Goal: Task Accomplishment & Management: Manage account settings

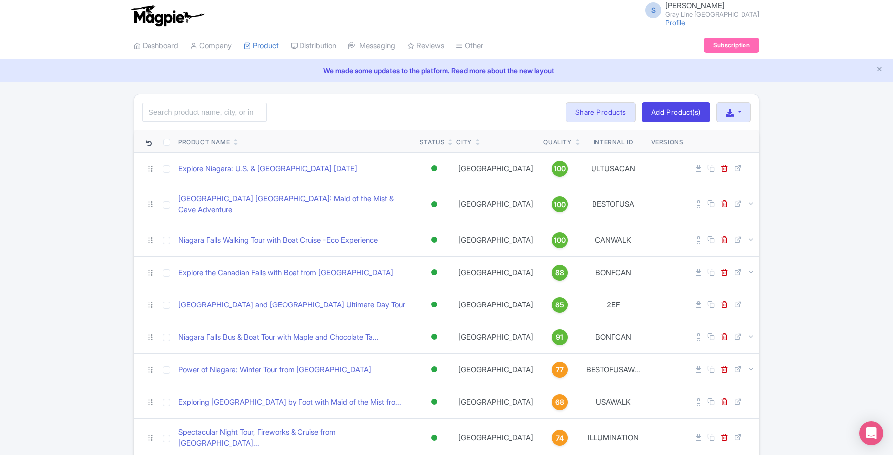
scroll to position [228, 0]
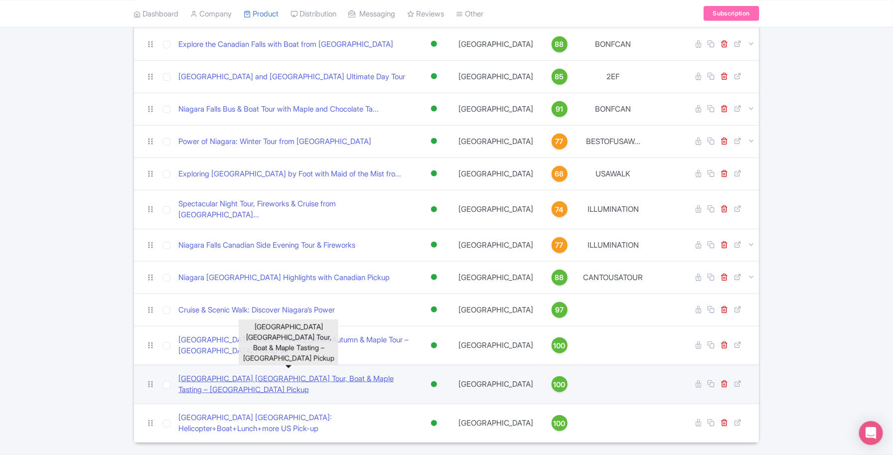
click at [299, 373] on link "[GEOGRAPHIC_DATA] [GEOGRAPHIC_DATA] Tour, Boat & Maple Tasting – [GEOGRAPHIC_DA…" at bounding box center [294, 384] width 233 height 22
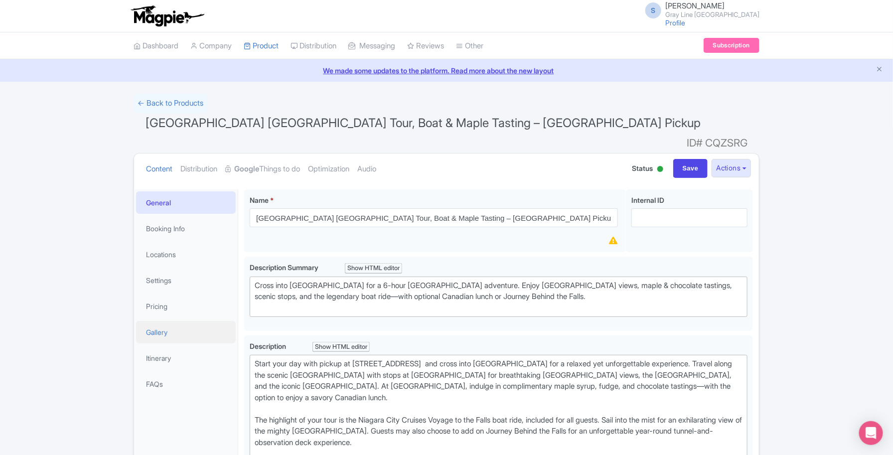
click at [170, 321] on link "Gallery" at bounding box center [186, 332] width 100 height 22
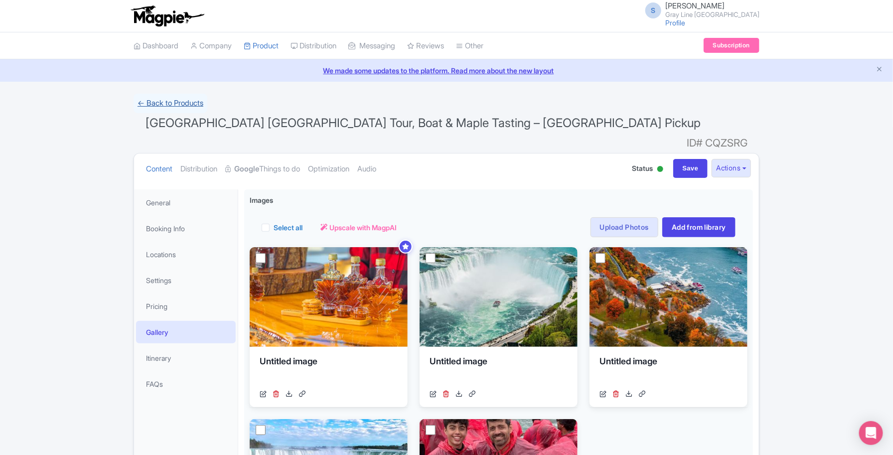
click at [175, 103] on link "← Back to Products" at bounding box center [170, 103] width 74 height 19
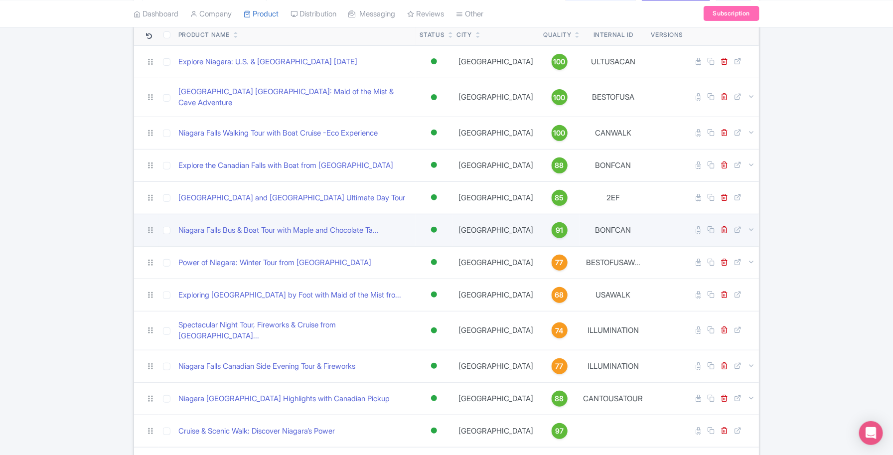
scroll to position [228, 0]
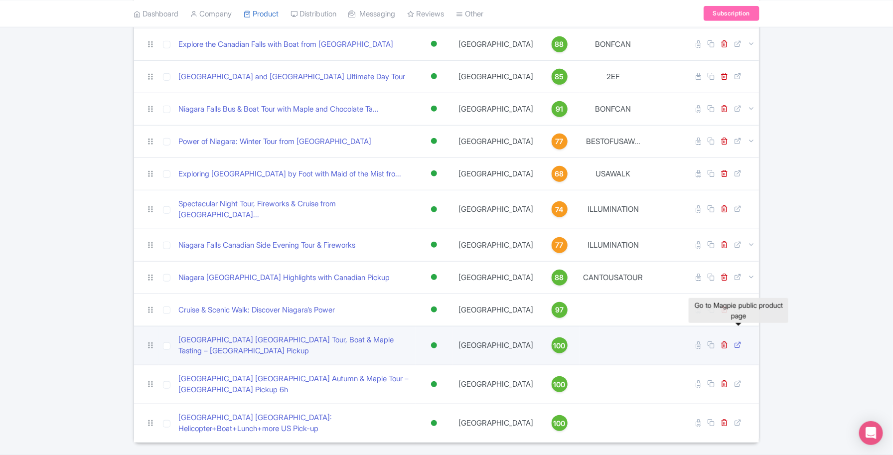
click at [740, 341] on icon at bounding box center [737, 344] width 7 height 7
click at [294, 334] on link "[GEOGRAPHIC_DATA] [GEOGRAPHIC_DATA] Tour, Boat & Maple Tasting – [GEOGRAPHIC_DA…" at bounding box center [294, 345] width 233 height 22
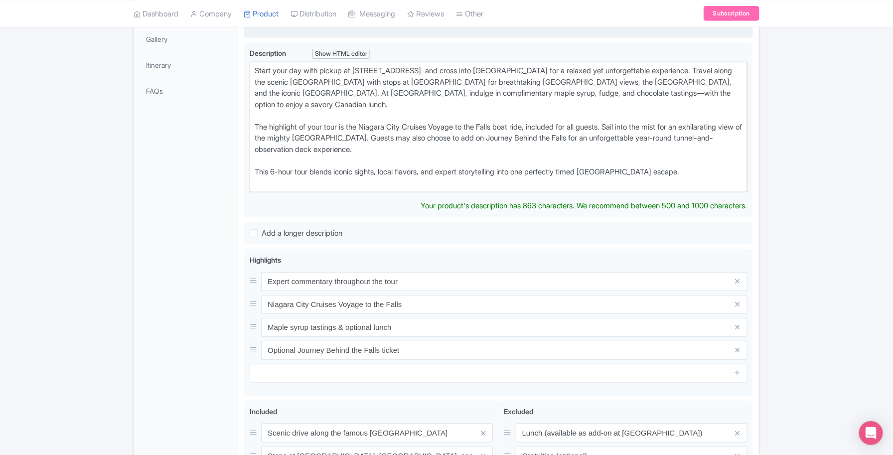
scroll to position [374, 0]
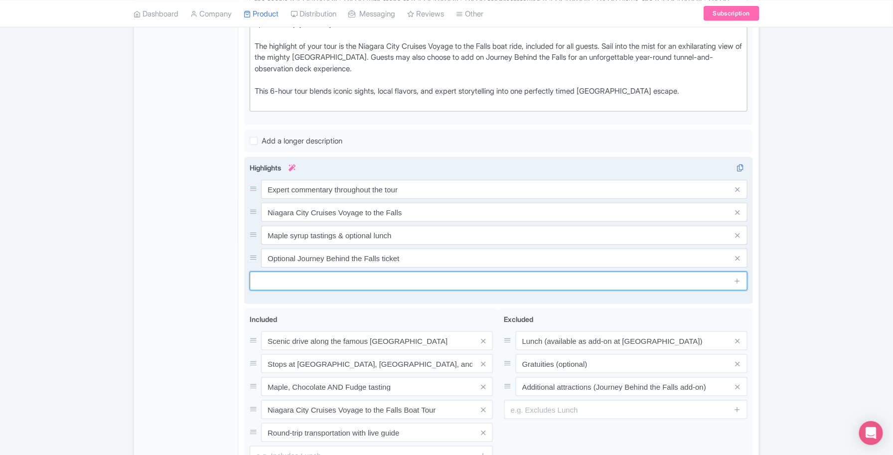
click at [257, 263] on div "Highlights i Expert commentary throughout the tour Niagara City Cruises Voyage …" at bounding box center [499, 226] width 498 height 128
paste input "Stops at Table Rock, Whirlpool Rapids and Flower Clock"
type input "Stops at Table Rock, Whirlpool Rapids and Flower Clock"
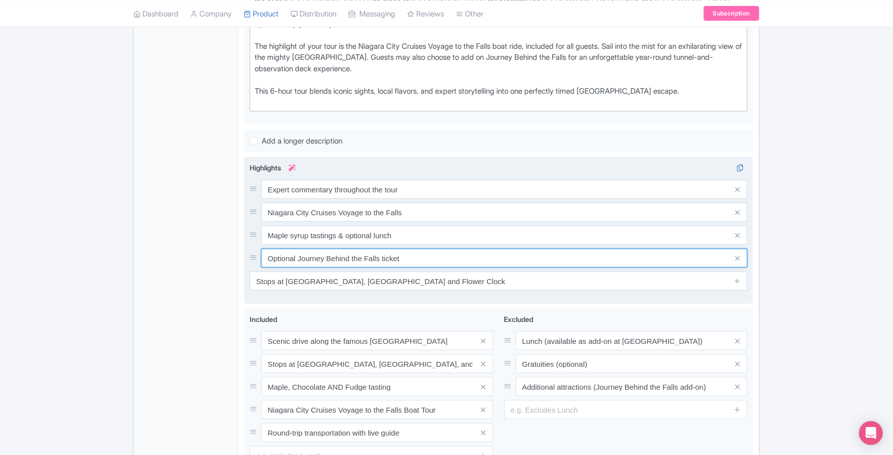
click at [480, 249] on input "Optional Journey Behind the Falls ticket" at bounding box center [504, 258] width 486 height 19
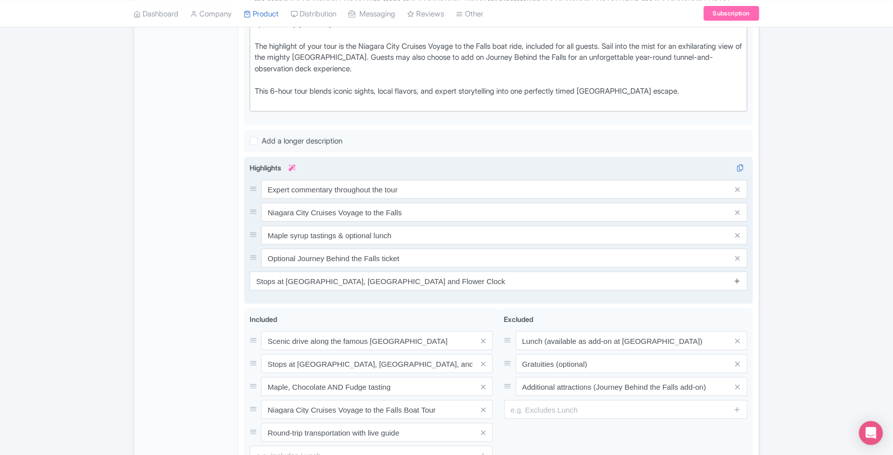
click at [740, 277] on icon at bounding box center [736, 280] width 7 height 7
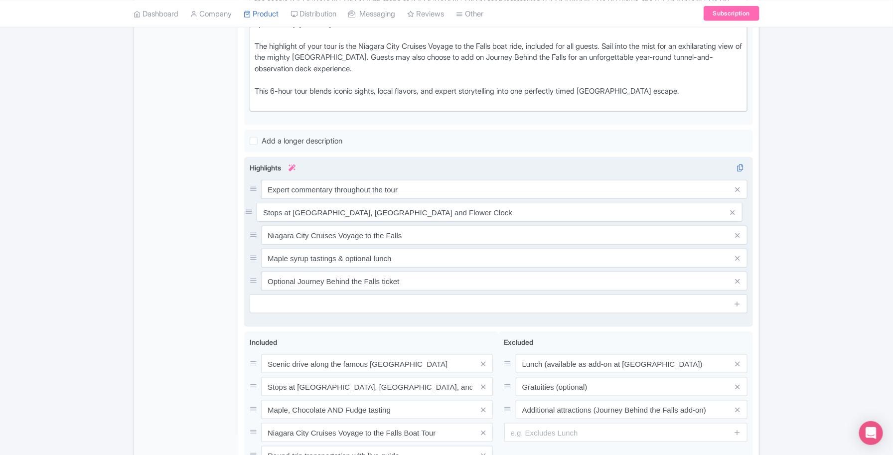
drag, startPoint x: 254, startPoint y: 264, endPoint x: 249, endPoint y: 195, distance: 68.9
drag, startPoint x: 253, startPoint y: 243, endPoint x: 255, endPoint y: 217, distance: 26.0
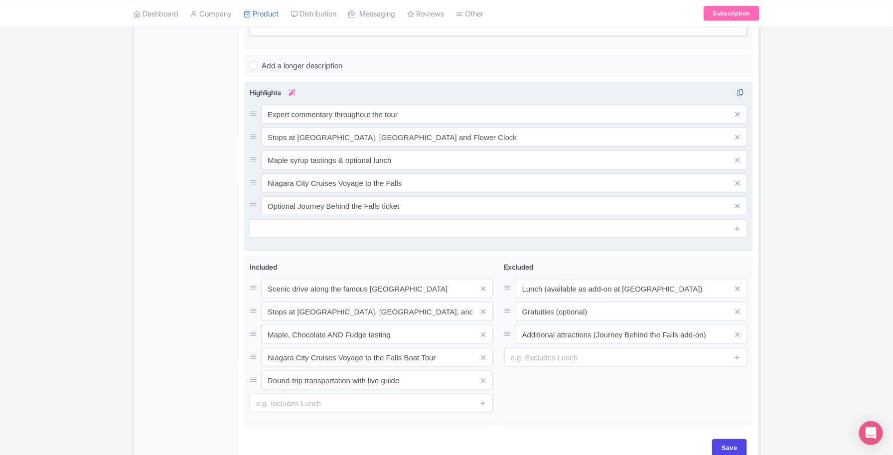
scroll to position [427, 0]
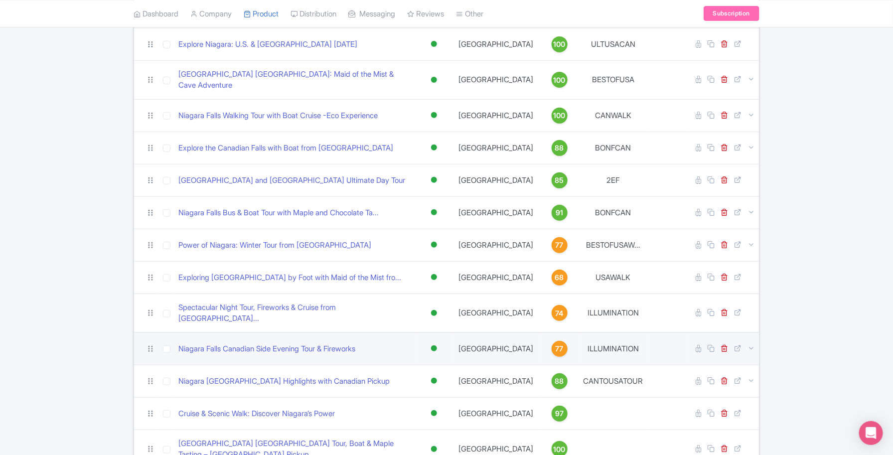
scroll to position [228, 0]
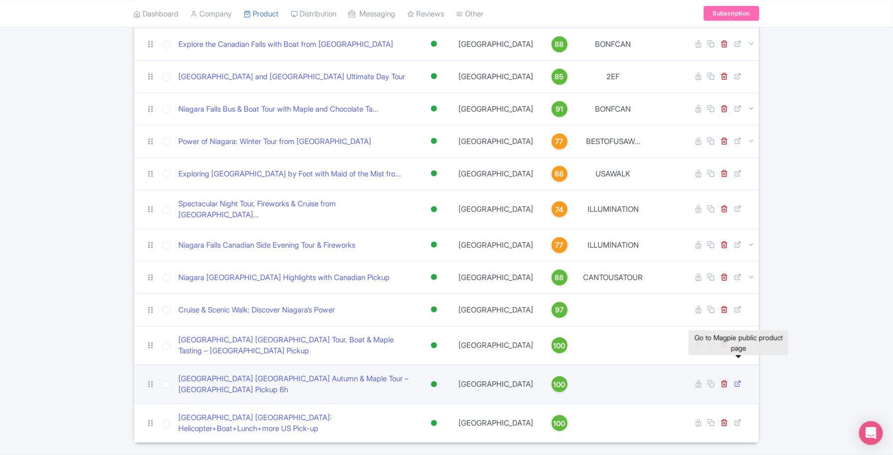
click at [739, 380] on icon at bounding box center [737, 383] width 7 height 7
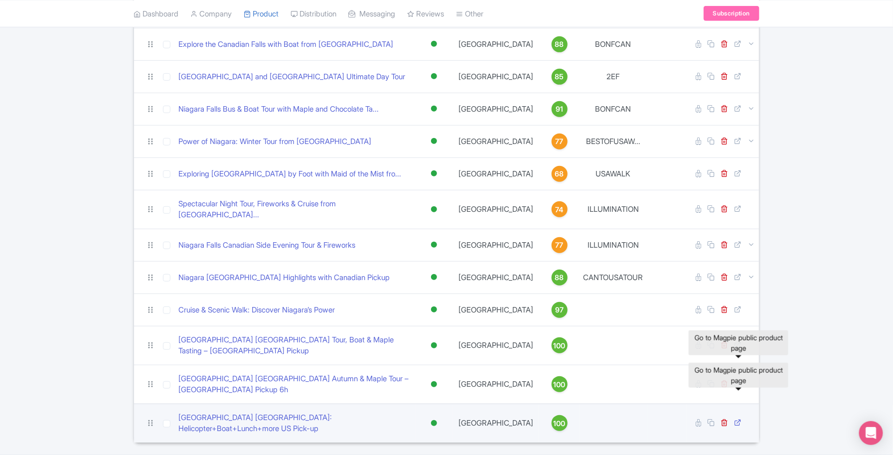
click at [736, 418] on icon at bounding box center [737, 421] width 7 height 7
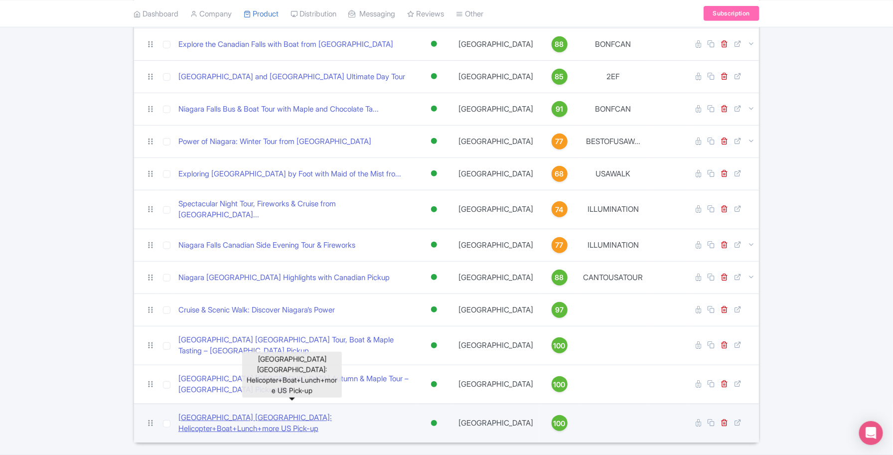
click at [335, 412] on link "Niagara Falls Canada: Helicopter+Boat+Lunch+more US Pick-up" at bounding box center [294, 423] width 233 height 22
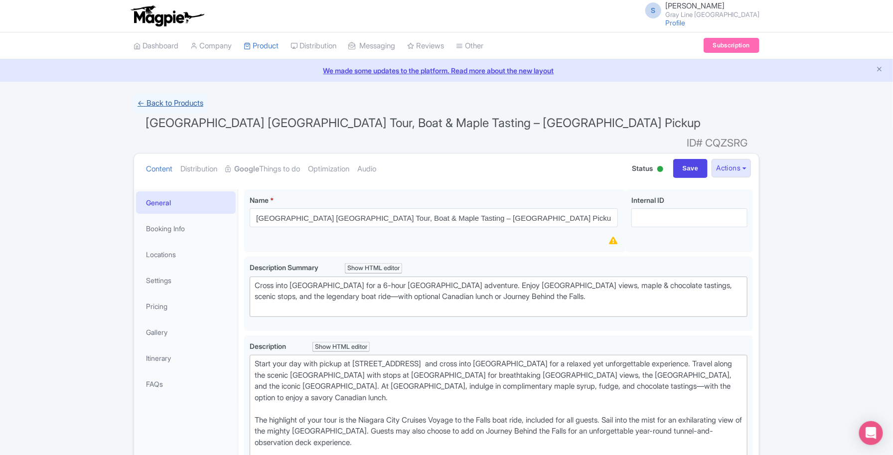
click at [167, 110] on link "← Back to Products" at bounding box center [170, 103] width 74 height 19
click at [147, 103] on link "← Back to Products" at bounding box center [170, 103] width 74 height 19
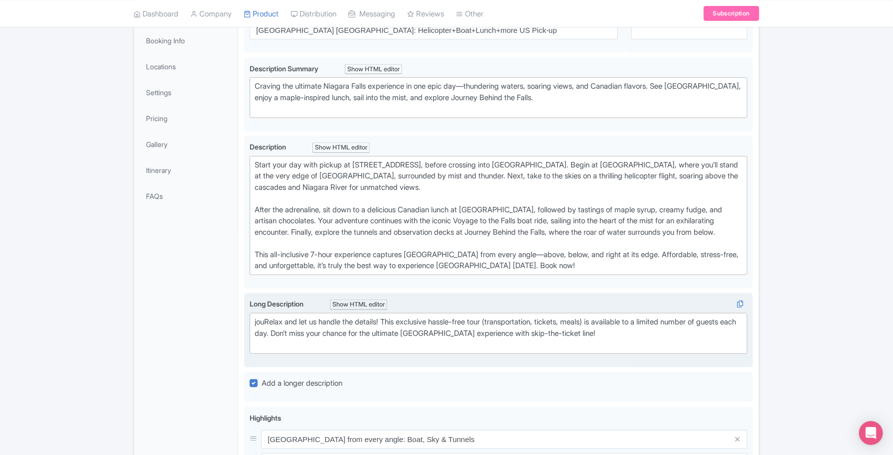
scroll to position [187, 0]
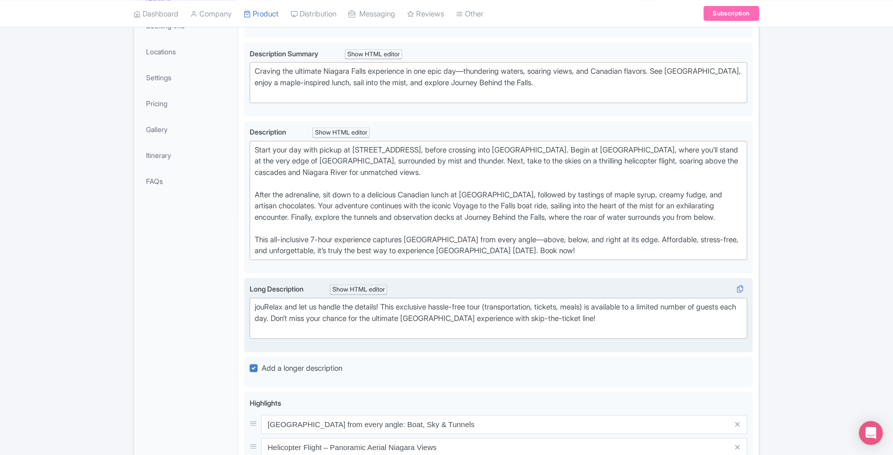
click at [267, 317] on div "jouRelax and let us handle the details! This exclusive hassle-free tour (transp…" at bounding box center [499, 318] width 488 height 34
type trix-editor "<div>Relax and let us handle the details! This exclusive hassle-free tour (tran…"
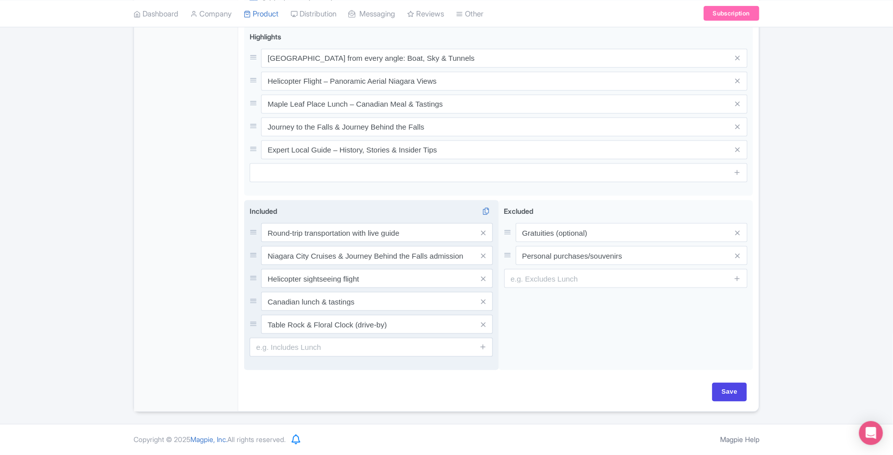
scroll to position [565, 0]
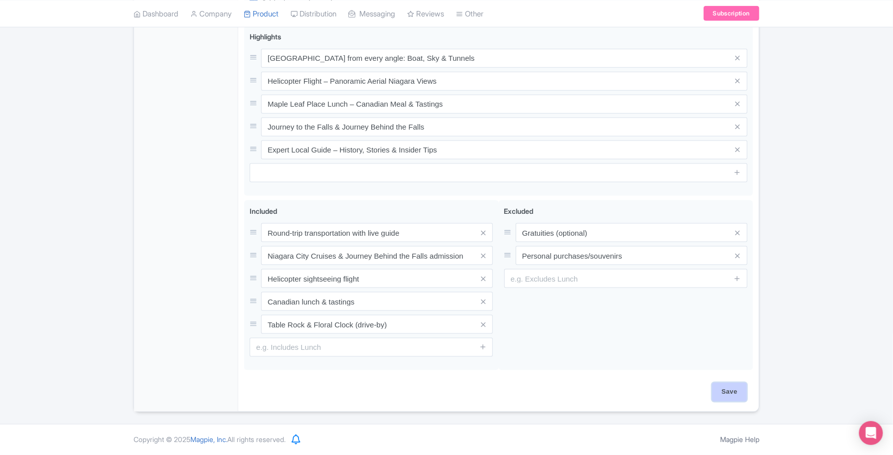
click at [721, 395] on input "Save" at bounding box center [729, 392] width 35 height 19
type input "Saving..."
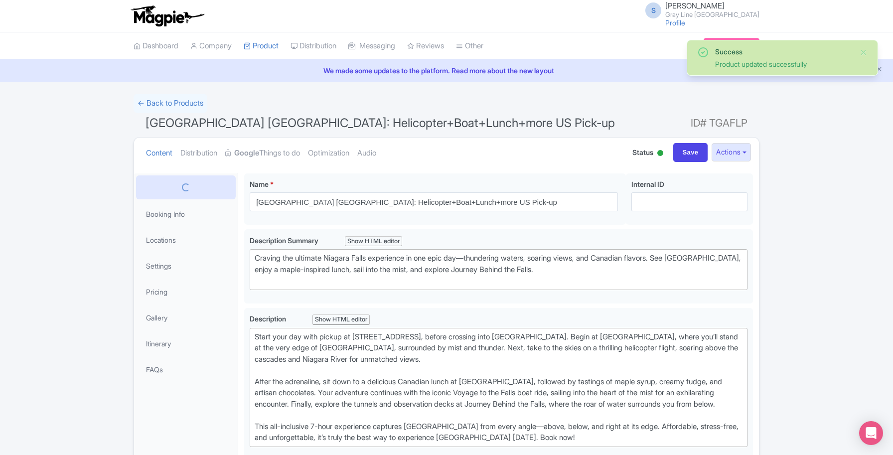
scroll to position [173, 0]
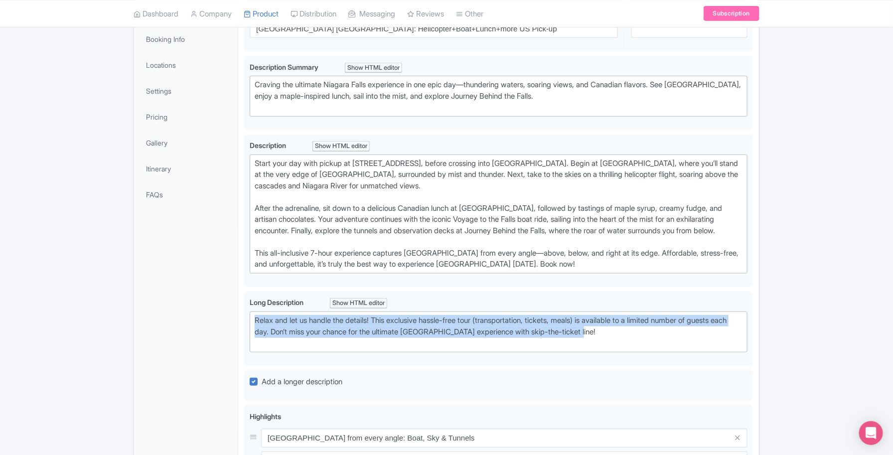
drag, startPoint x: 618, startPoint y: 342, endPoint x: 222, endPoint y: 312, distance: 397.1
click at [222, 312] on div "General Booking Info Locations Settings Pricing Gallery Itinerary FAQs Niagara …" at bounding box center [446, 388] width 625 height 789
type trix-editor "<div>Relax and let us handle the details! This exclusive hassle-free tour (tran…"
copy div "Relax and let us handle the details! This exclusive hassle-free tour (transport…"
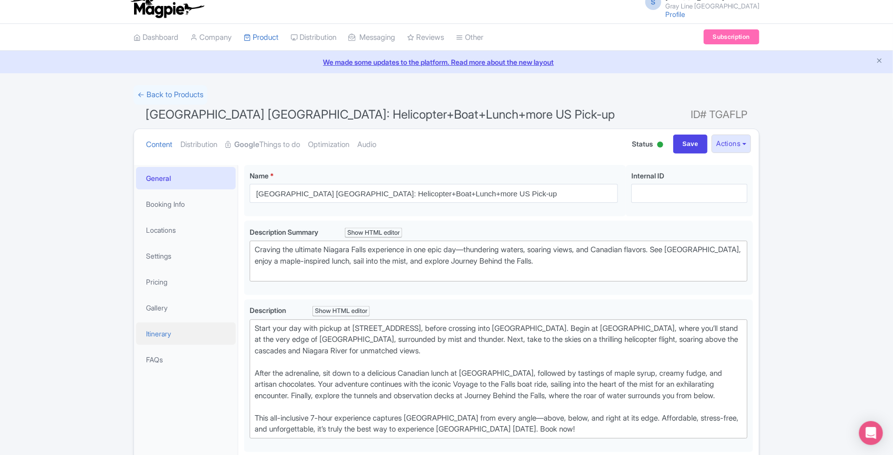
scroll to position [0, 0]
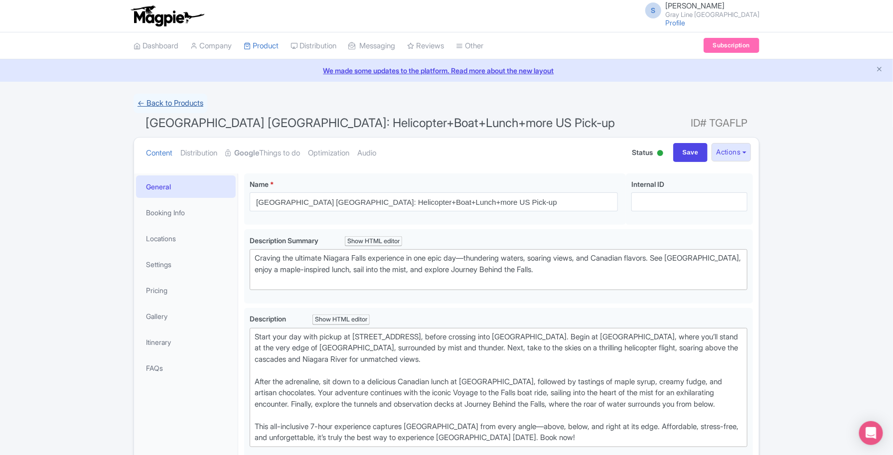
click at [180, 100] on link "← Back to Products" at bounding box center [170, 103] width 74 height 19
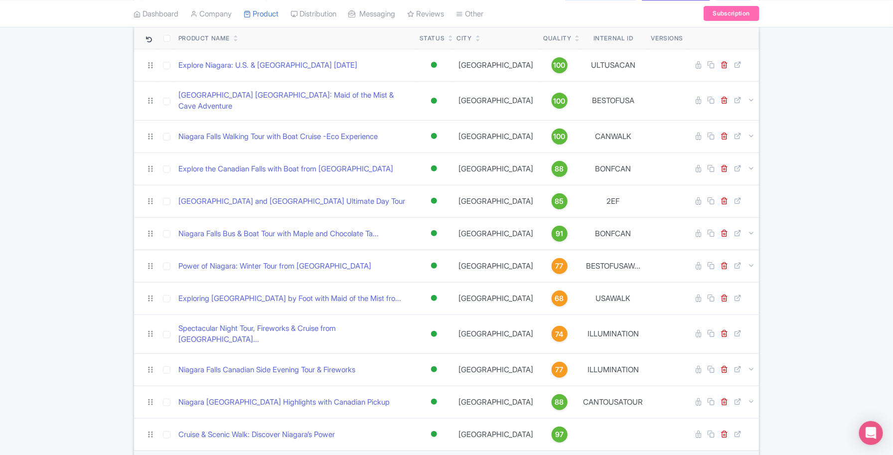
scroll to position [228, 0]
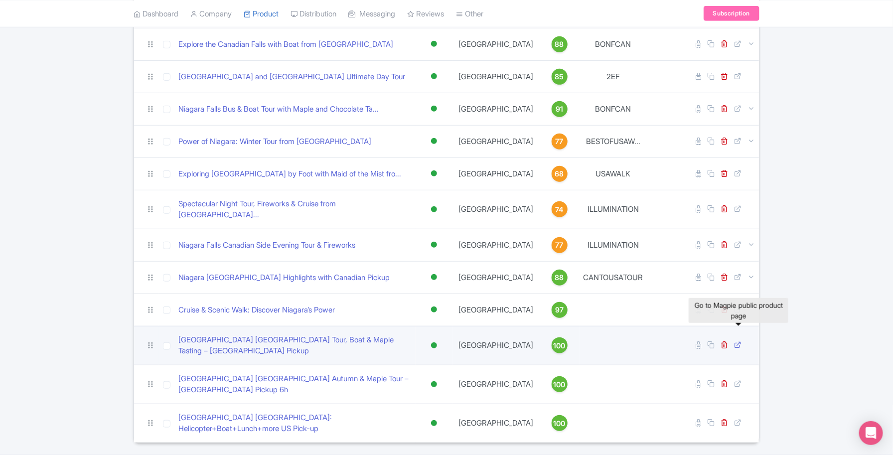
click at [735, 341] on icon at bounding box center [737, 344] width 7 height 7
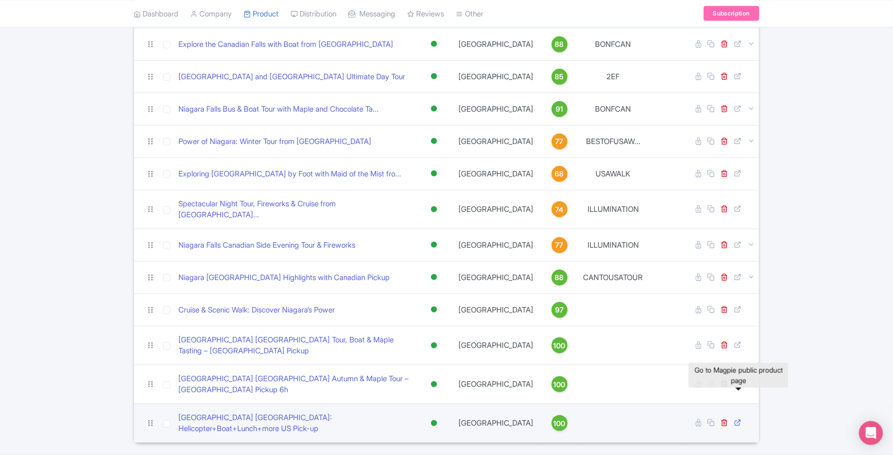
click at [739, 418] on icon at bounding box center [737, 421] width 7 height 7
